Goal: Information Seeking & Learning: Learn about a topic

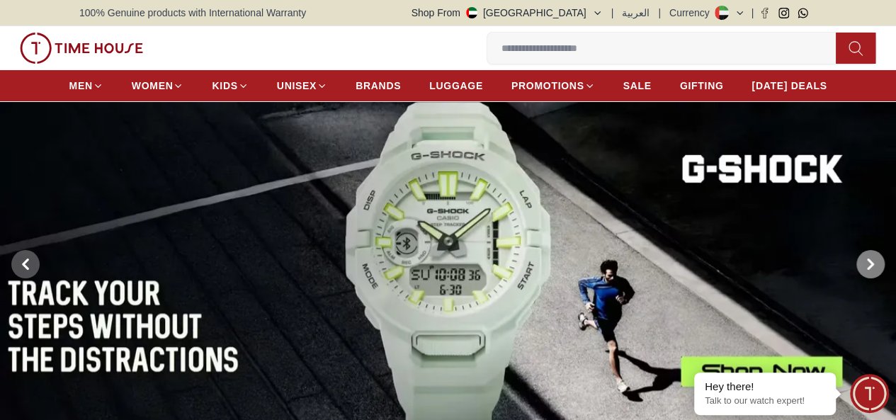
click at [874, 270] on icon at bounding box center [870, 264] width 11 height 11
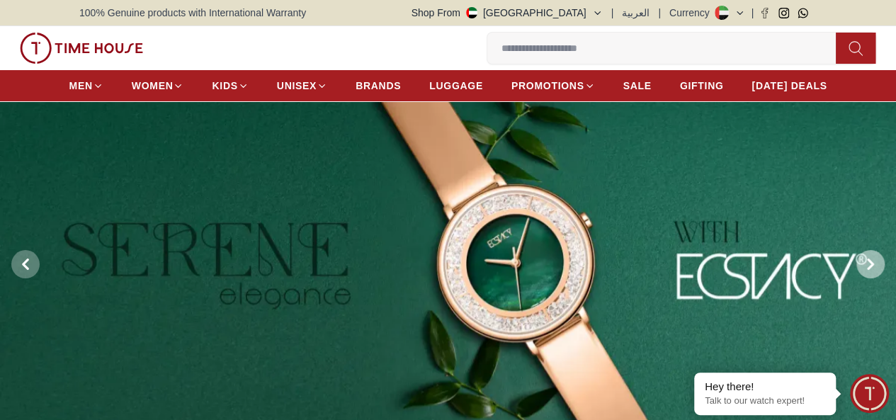
click at [874, 270] on icon at bounding box center [870, 264] width 11 height 11
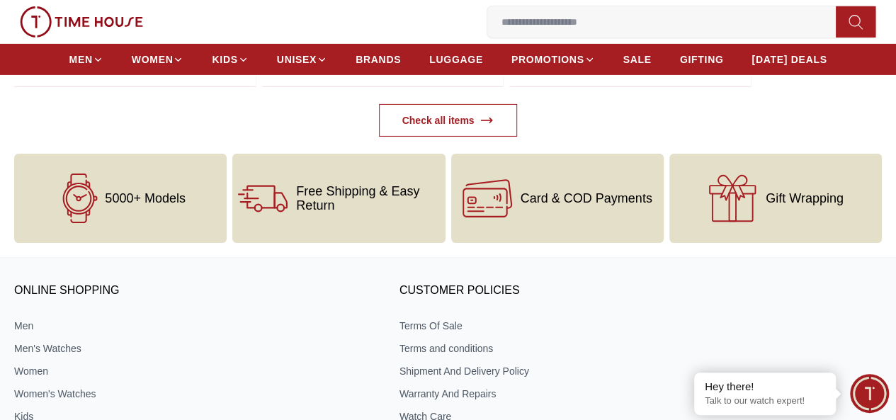
scroll to position [4878, 0]
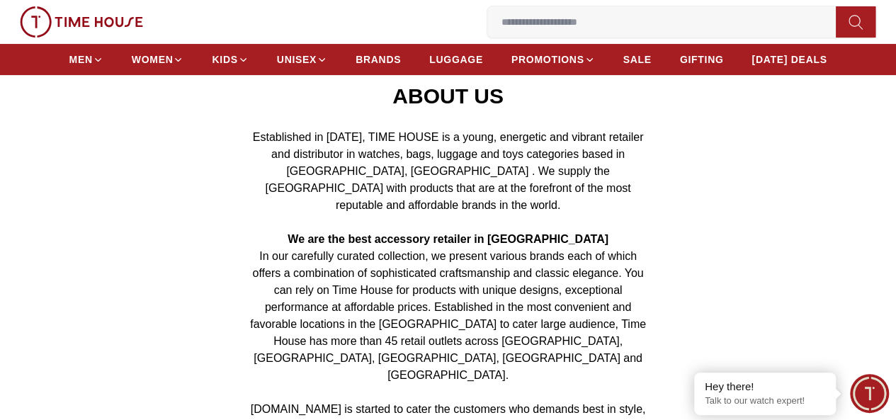
scroll to position [71, 0]
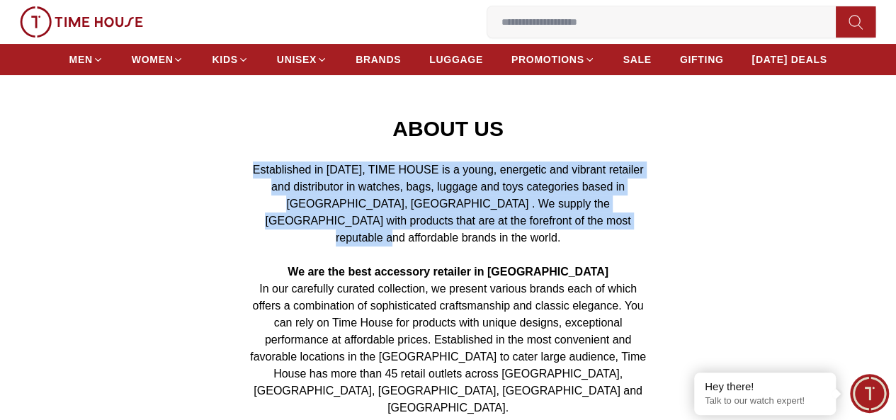
drag, startPoint x: 254, startPoint y: 186, endPoint x: 591, endPoint y: 244, distance: 342.1
click at [591, 244] on p "Established in [DATE], TIME HOUSE is a young, energetic and vibrant retailer an…" at bounding box center [448, 203] width 408 height 85
click at [601, 261] on span "button" at bounding box center [601, 261] width 0 height 0
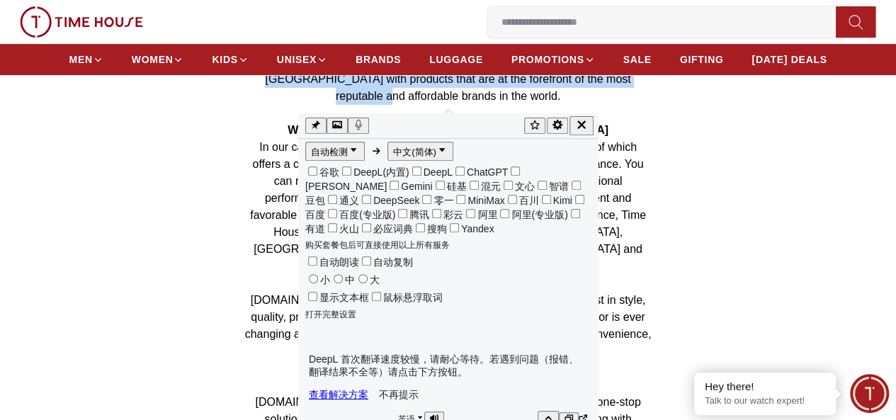
scroll to position [142, 0]
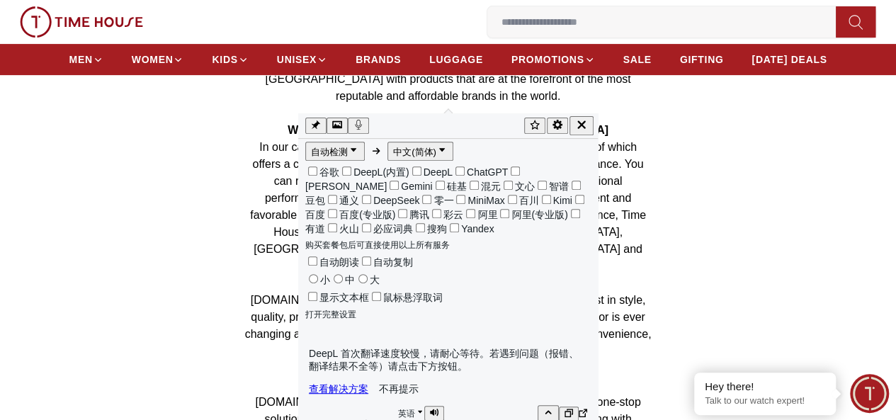
drag, startPoint x: 310, startPoint y: 237, endPoint x: 579, endPoint y: 266, distance: 269.9
